Goal: Browse casually: Explore the website without a specific task or goal

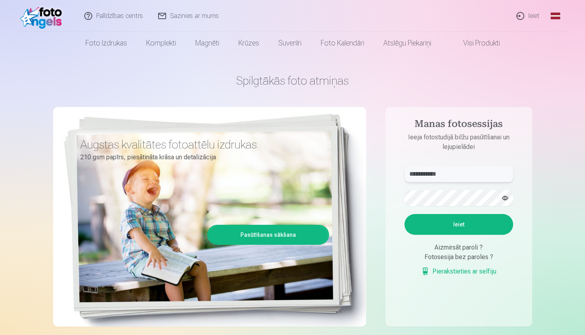
type input "**********"
click at [489, 220] on button "Ieiet" at bounding box center [458, 224] width 109 height 21
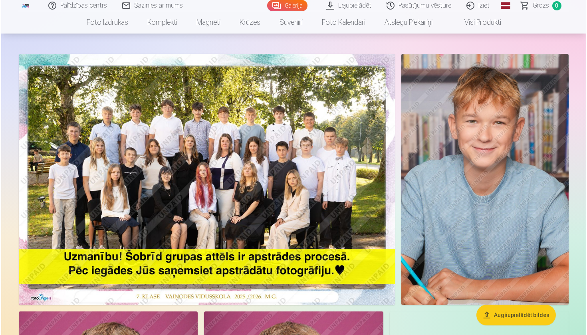
scroll to position [34, 0]
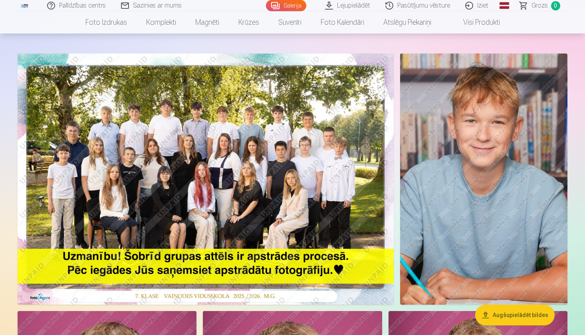
click at [213, 152] on img at bounding box center [206, 178] width 376 height 251
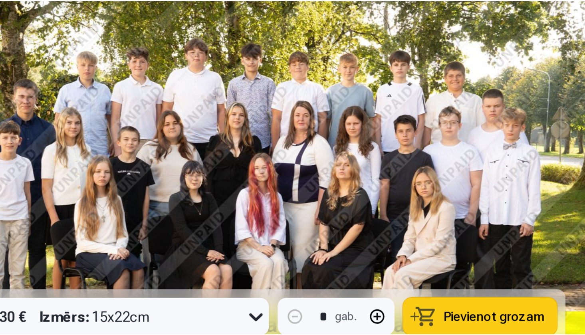
scroll to position [47, 0]
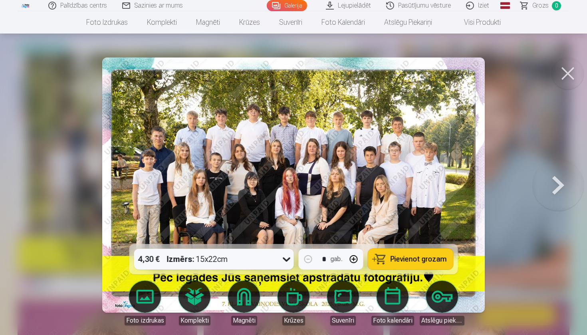
click at [574, 65] on button at bounding box center [568, 73] width 32 height 32
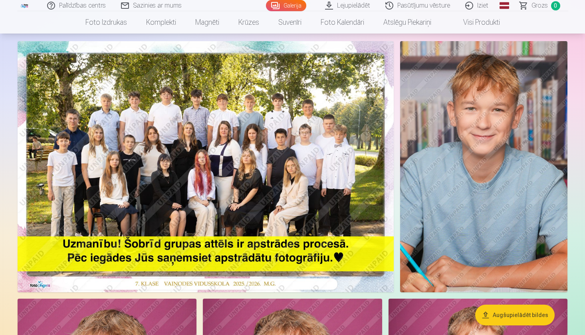
click at [460, 158] on img at bounding box center [483, 166] width 167 height 251
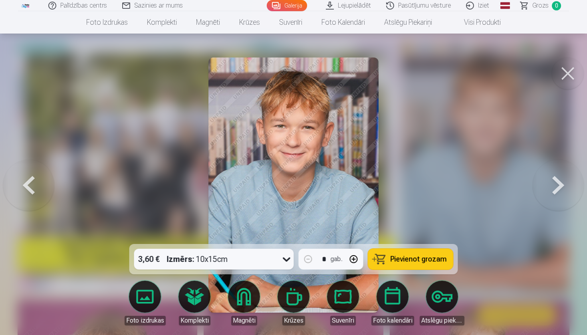
click at [571, 81] on button at bounding box center [568, 73] width 32 height 32
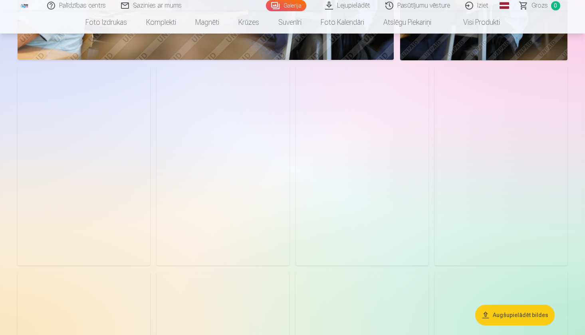
scroll to position [811, 0]
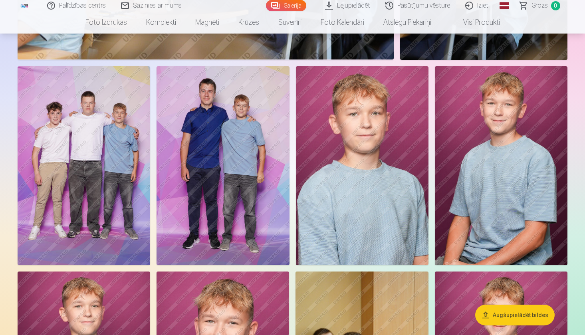
click at [120, 131] on img at bounding box center [84, 165] width 133 height 199
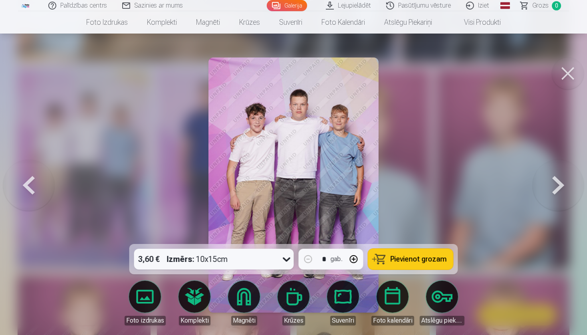
click at [306, 147] on img at bounding box center [293, 184] width 170 height 255
click at [572, 74] on button at bounding box center [568, 73] width 32 height 32
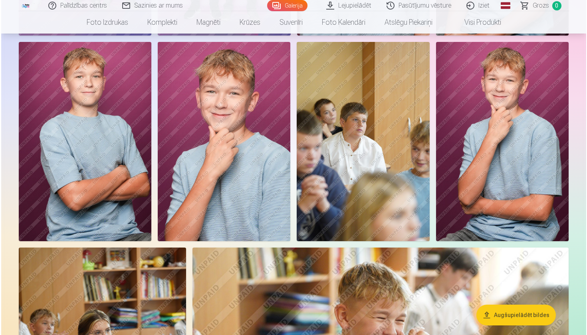
scroll to position [1036, 0]
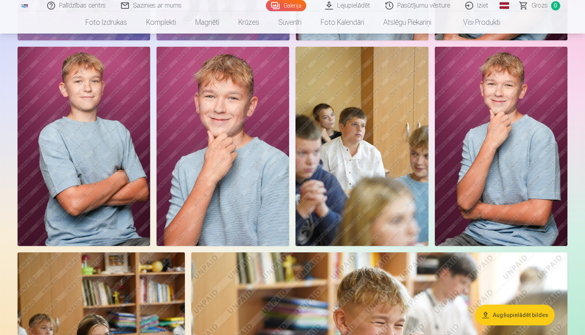
click at [216, 204] on img at bounding box center [222, 146] width 133 height 199
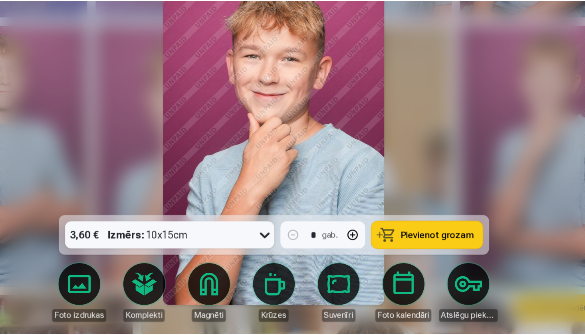
scroll to position [1032, 0]
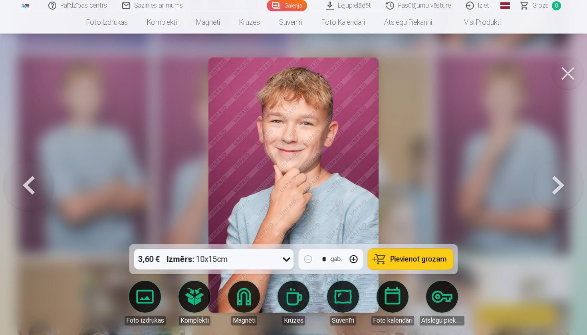
click at [573, 69] on button at bounding box center [568, 73] width 32 height 32
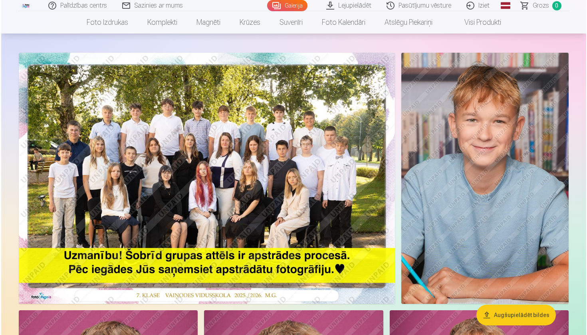
scroll to position [36, 0]
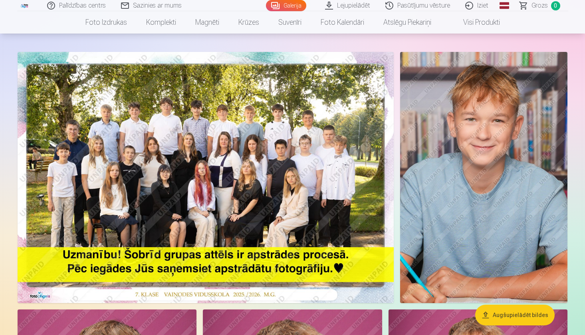
click at [218, 141] on img at bounding box center [206, 177] width 376 height 251
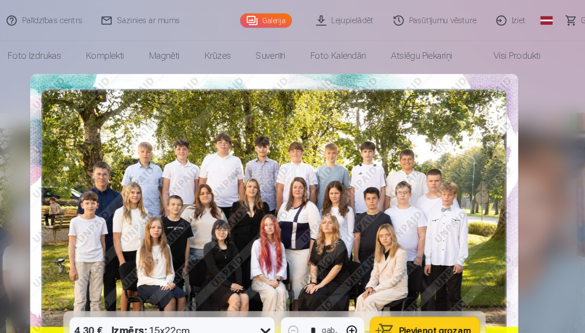
click at [424, 99] on div at bounding box center [292, 166] width 585 height 333
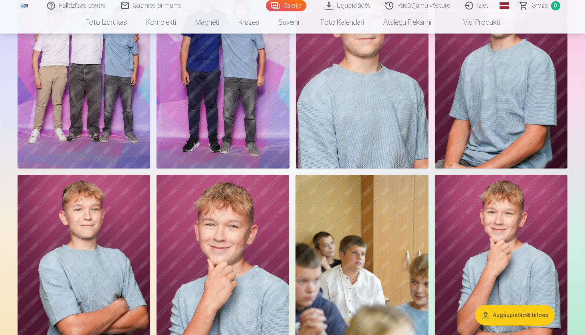
scroll to position [908, 0]
